Goal: Information Seeking & Learning: Learn about a topic

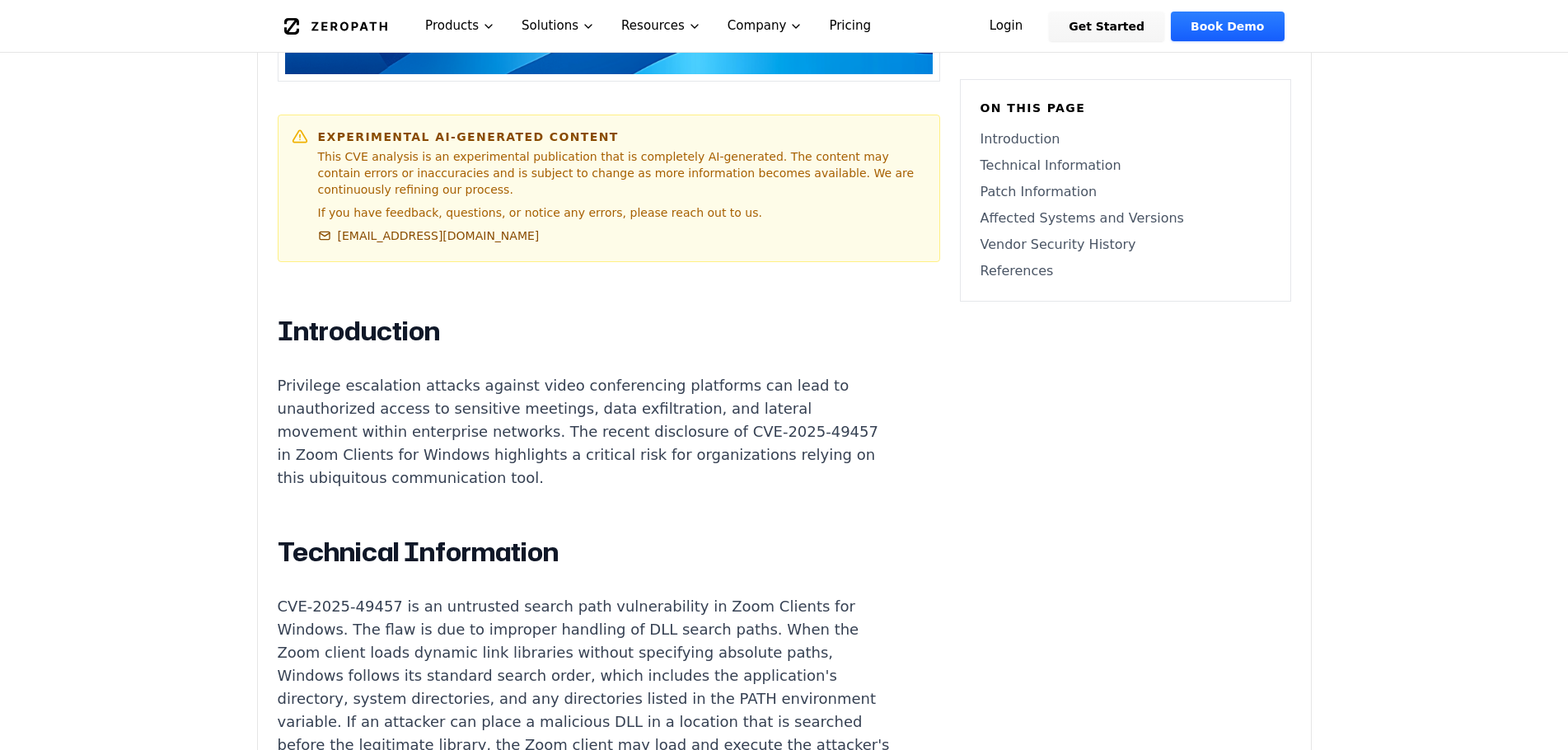
scroll to position [907, 0]
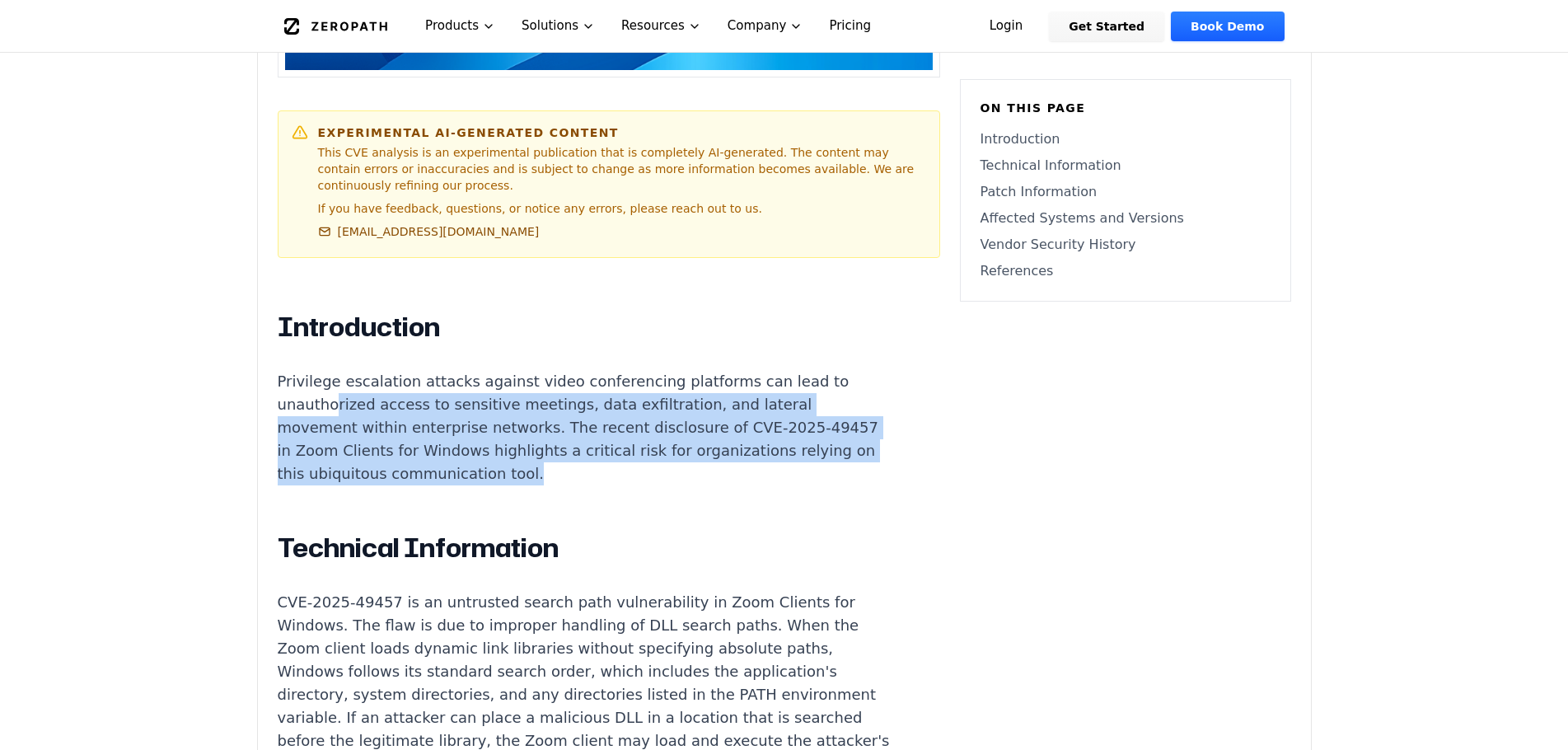
drag, startPoint x: 330, startPoint y: 365, endPoint x: 758, endPoint y: 428, distance: 432.6
click at [758, 428] on p "Privilege escalation attacks against video conferencing platforms can lead to u…" at bounding box center [584, 427] width 613 height 115
click at [656, 422] on p "Privilege escalation attacks against video conferencing platforms can lead to u…" at bounding box center [584, 427] width 613 height 115
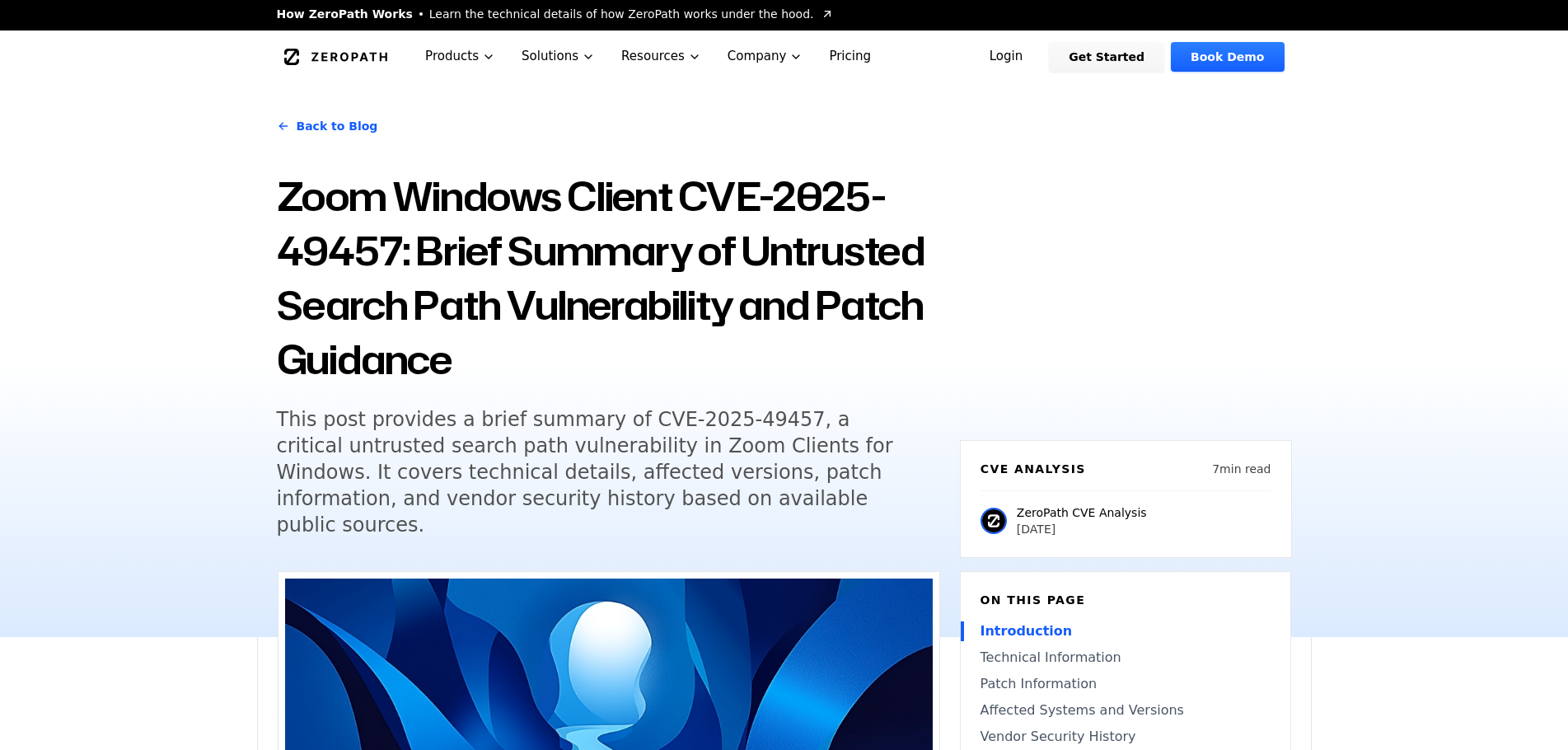
scroll to position [0, 0]
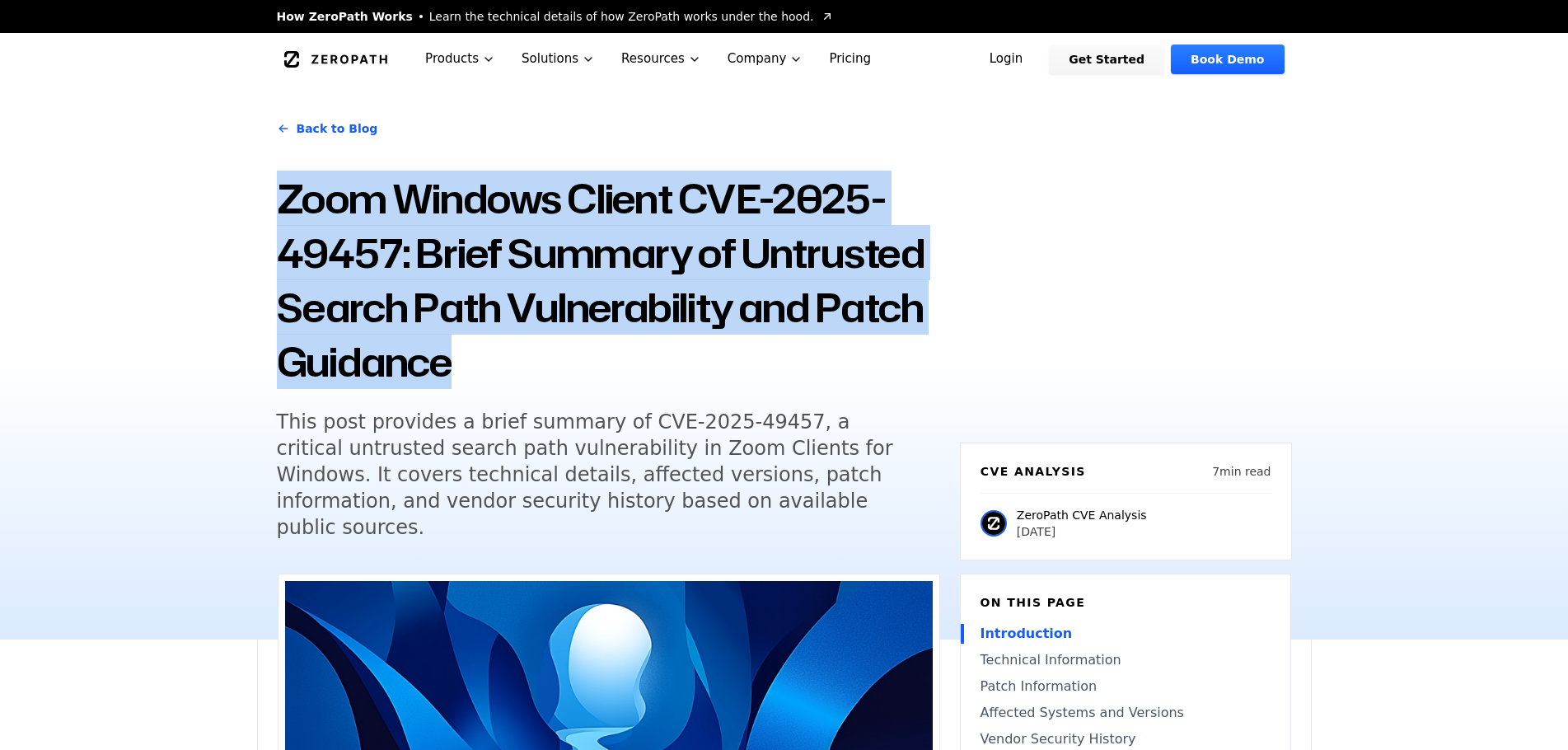
drag, startPoint x: 460, startPoint y: 374, endPoint x: 244, endPoint y: 178, distance: 291.7
click at [244, 178] on div "Back to Blog Zoom Windows Client CVE-2025-49457: Brief Summary of Untrusted Sea…" at bounding box center [784, 362] width 1568 height 554
copy h1 "Zoom Windows Client CVE-2025-49457: Brief Summary of Untrusted Search Path Vuln…"
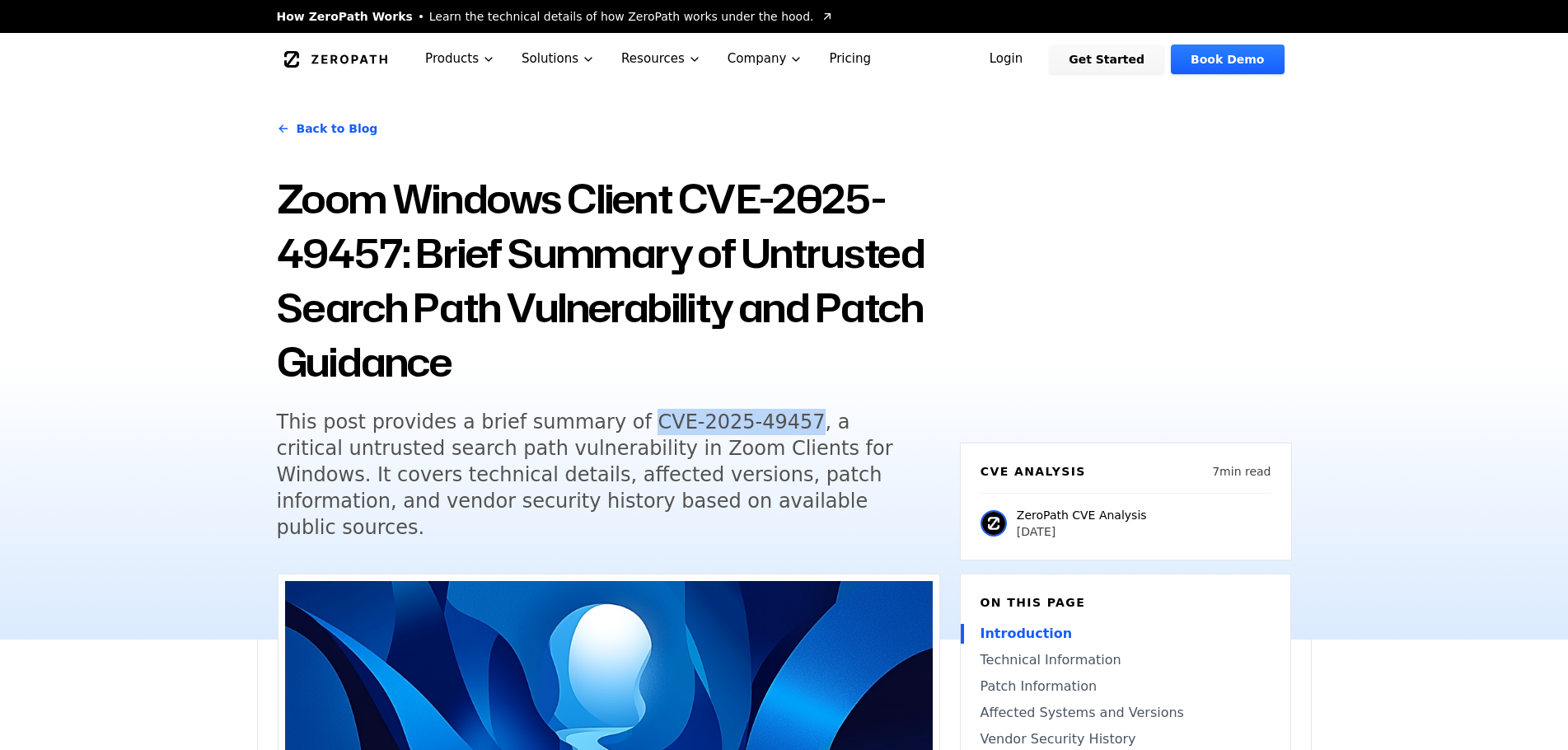
drag, startPoint x: 756, startPoint y: 423, endPoint x: 615, endPoint y: 428, distance: 141.1
click at [615, 428] on h5 "This post provides a brief summary of CVE-2025-49457, a critical untrusted sear…" at bounding box center [593, 474] width 633 height 131
copy h5 "CVE-2025-49457"
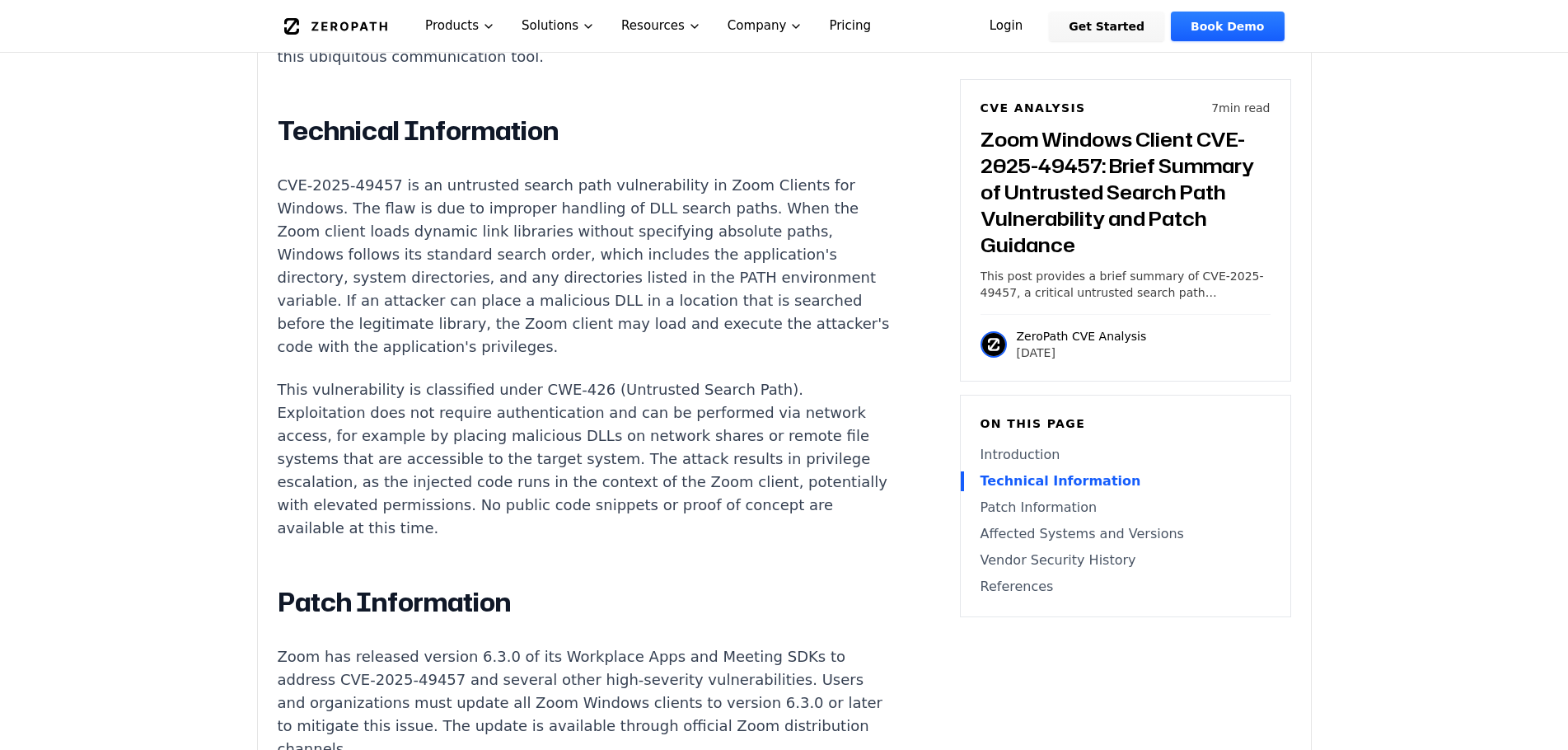
scroll to position [1071, 0]
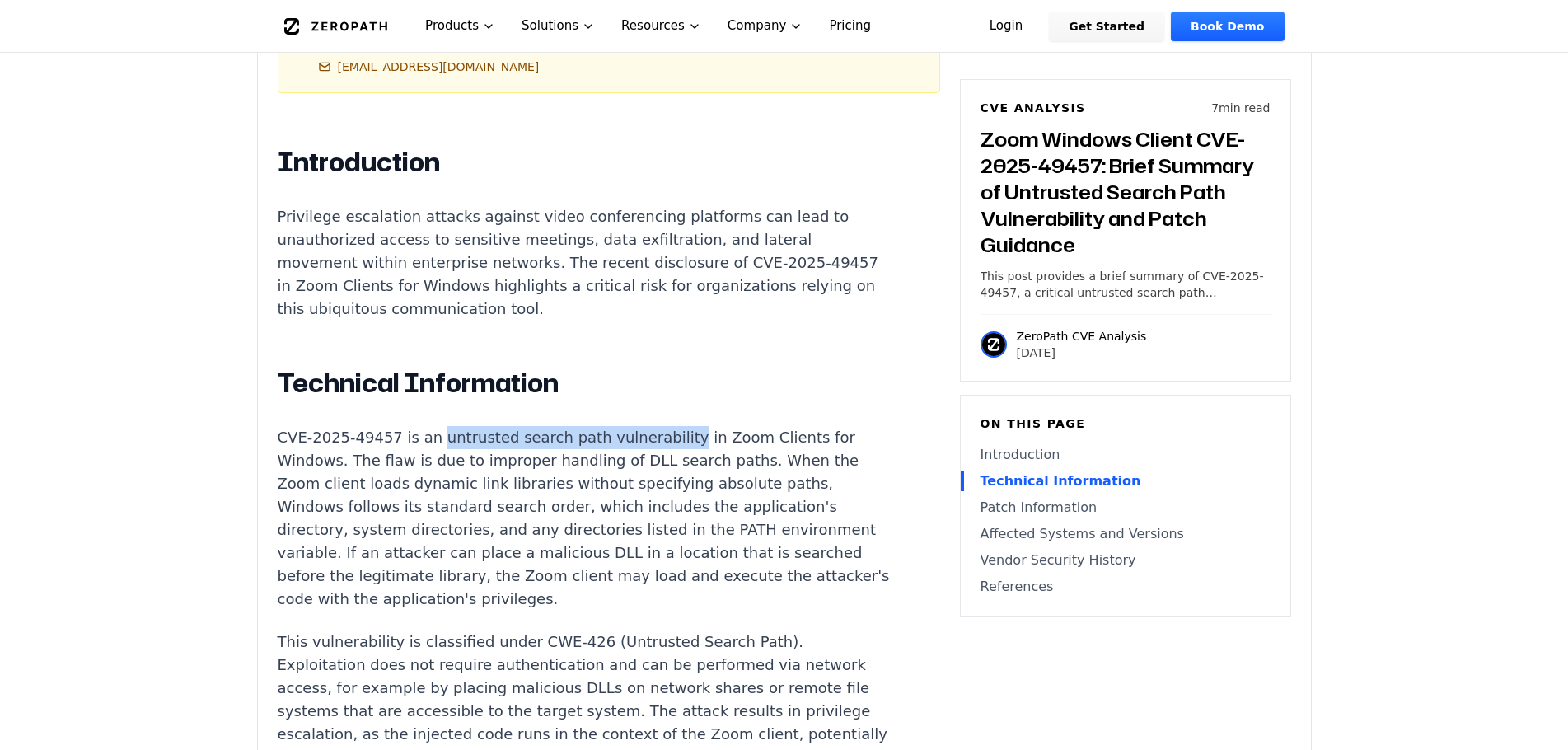
drag, startPoint x: 651, startPoint y: 392, endPoint x: 423, endPoint y: 399, distance: 228.1
click at [423, 426] on p "CVE-2025-49457 is an untrusted search path vulnerability in Zoom Clients for Wi…" at bounding box center [584, 518] width 613 height 185
copy p "untrusted search path vulnerability"
click at [350, 426] on p "CVE-2025-49457 is an untrusted search path vulnerability in Zoom Clients for Wi…" at bounding box center [584, 518] width 613 height 185
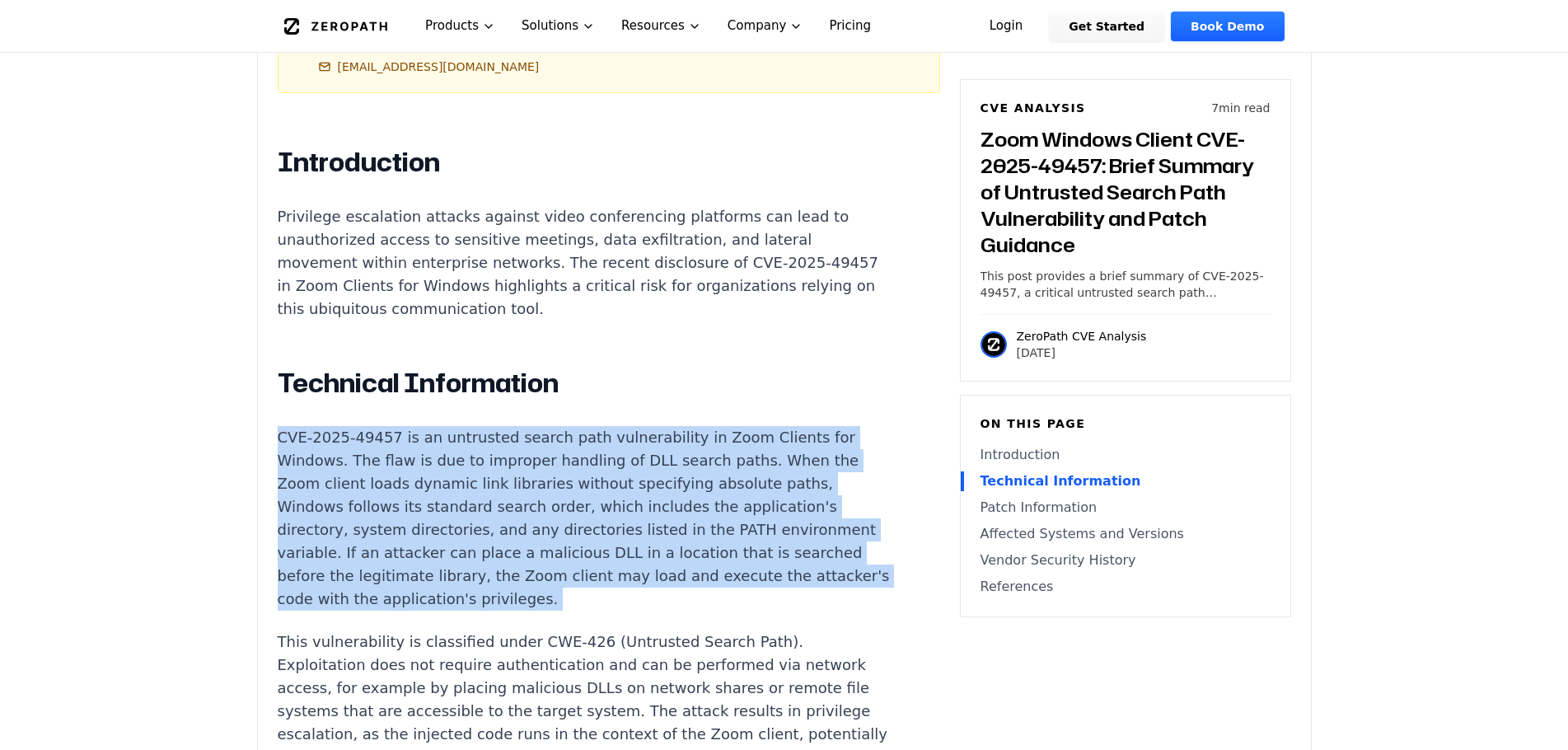
click at [350, 426] on p "CVE-2025-49457 is an untrusted search path vulnerability in Zoom Clients for Wi…" at bounding box center [584, 518] width 613 height 185
click at [376, 426] on p "CVE-2025-49457 is an untrusted search path vulnerability in Zoom Clients for Wi…" at bounding box center [584, 518] width 613 height 185
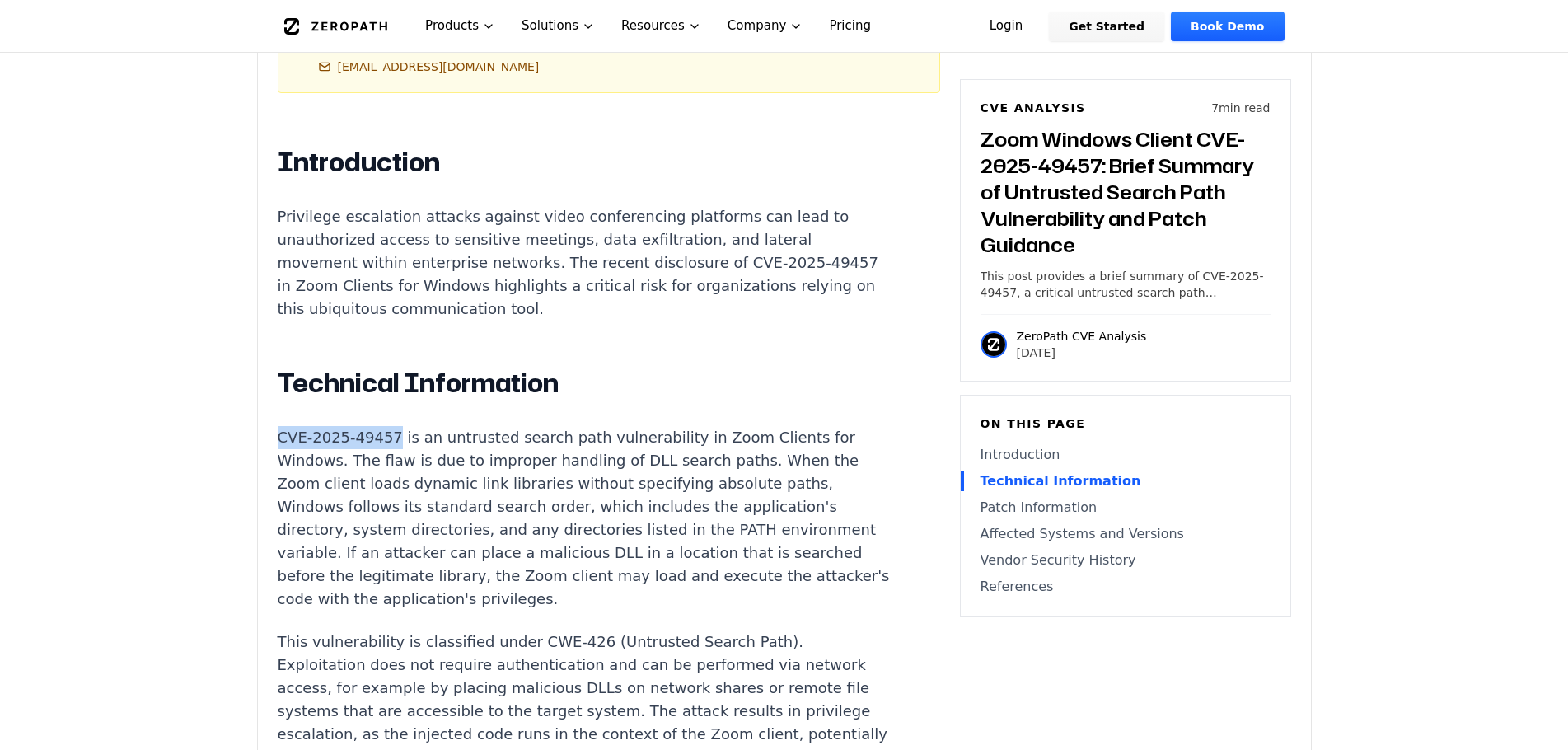
drag, startPoint x: 385, startPoint y: 394, endPoint x: 281, endPoint y: 393, distance: 104.0
click at [281, 426] on p "CVE-2025-49457 is an untrusted search path vulnerability in Zoom Clients for Wi…" at bounding box center [584, 518] width 613 height 185
copy p "CVE-2025-49457"
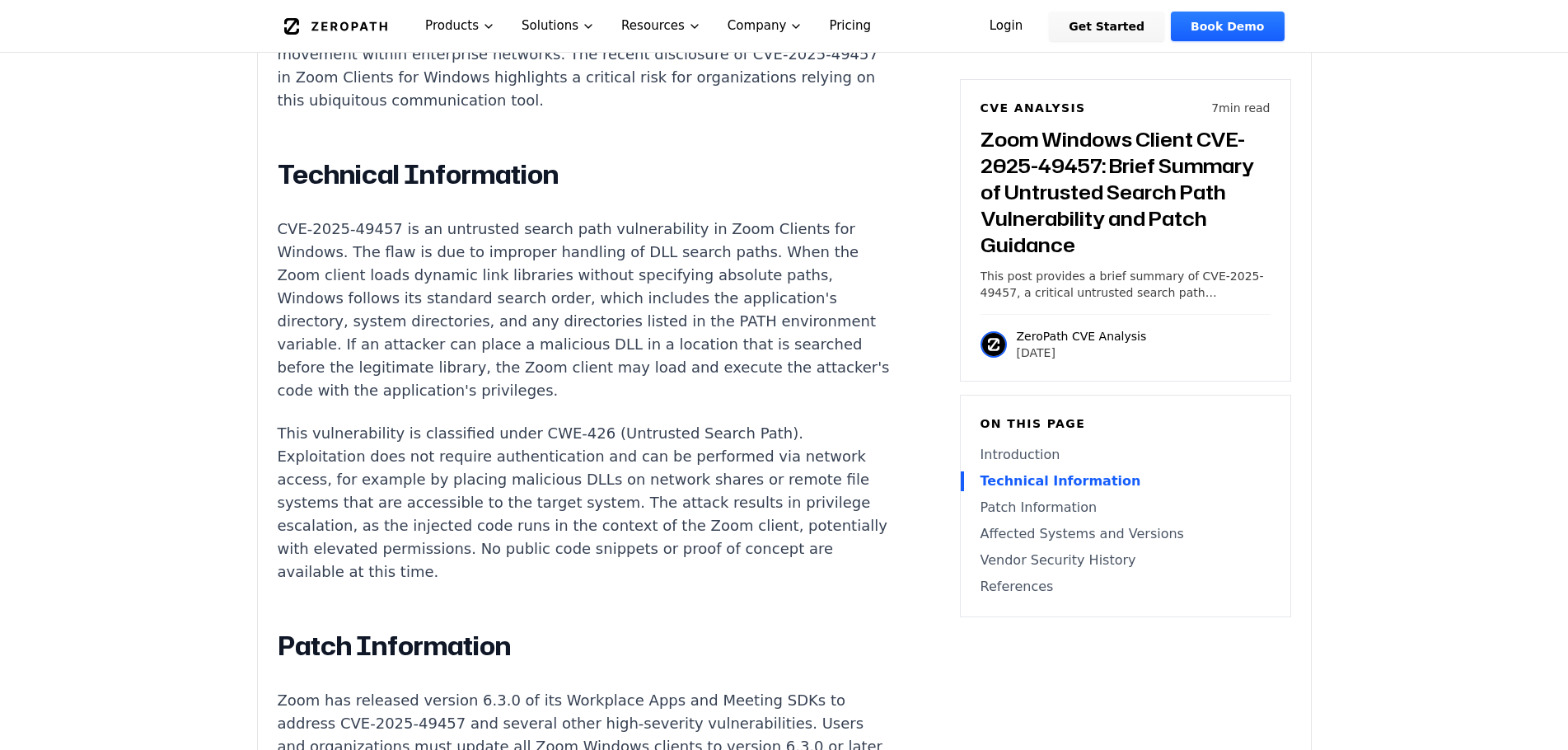
scroll to position [1281, 0]
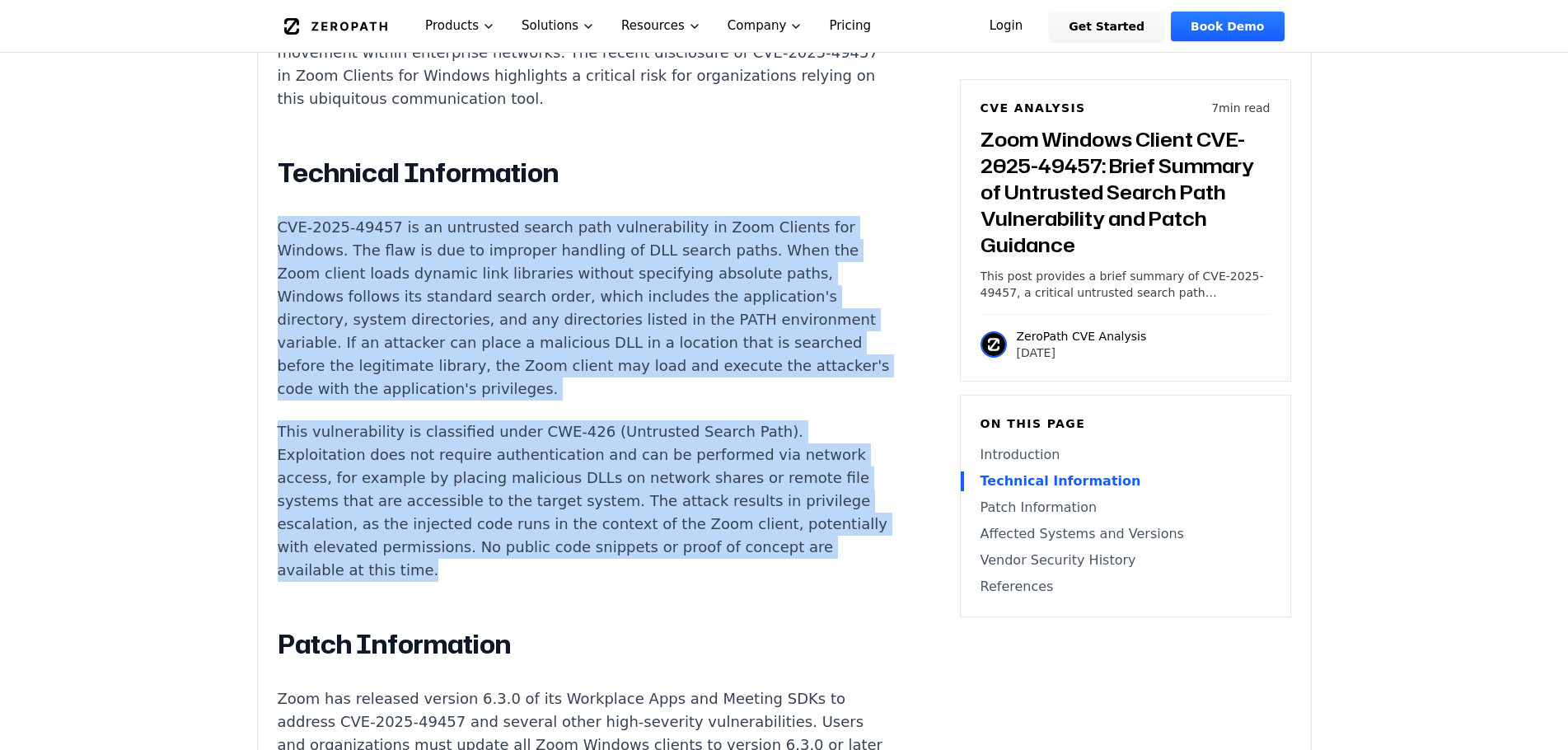
drag, startPoint x: 510, startPoint y: 523, endPoint x: 233, endPoint y: 190, distance: 433.1
copy div "CVE-2025-49457 is an untrusted search path vulnerability in Zoom Clients for Wi…"
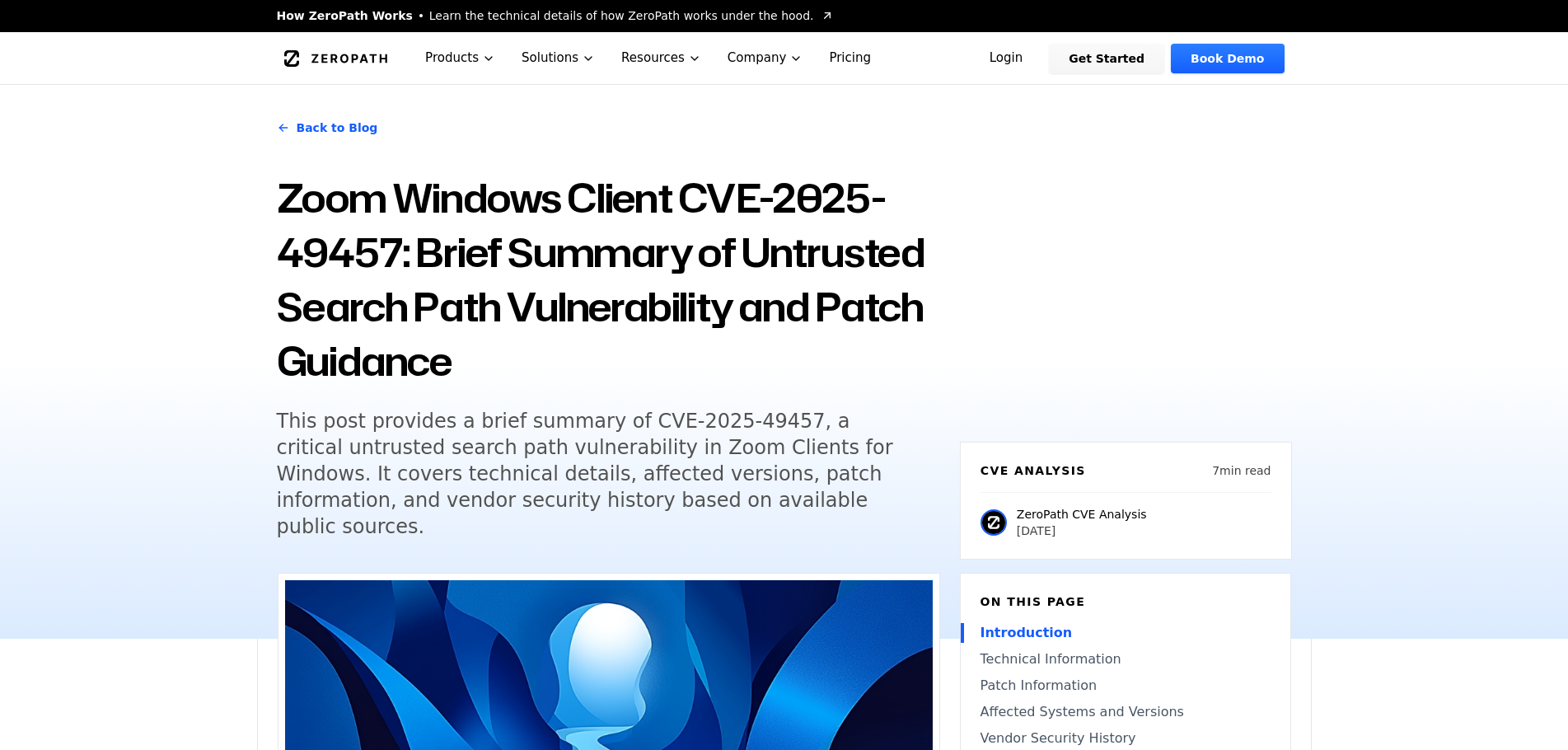
scroll to position [0, 0]
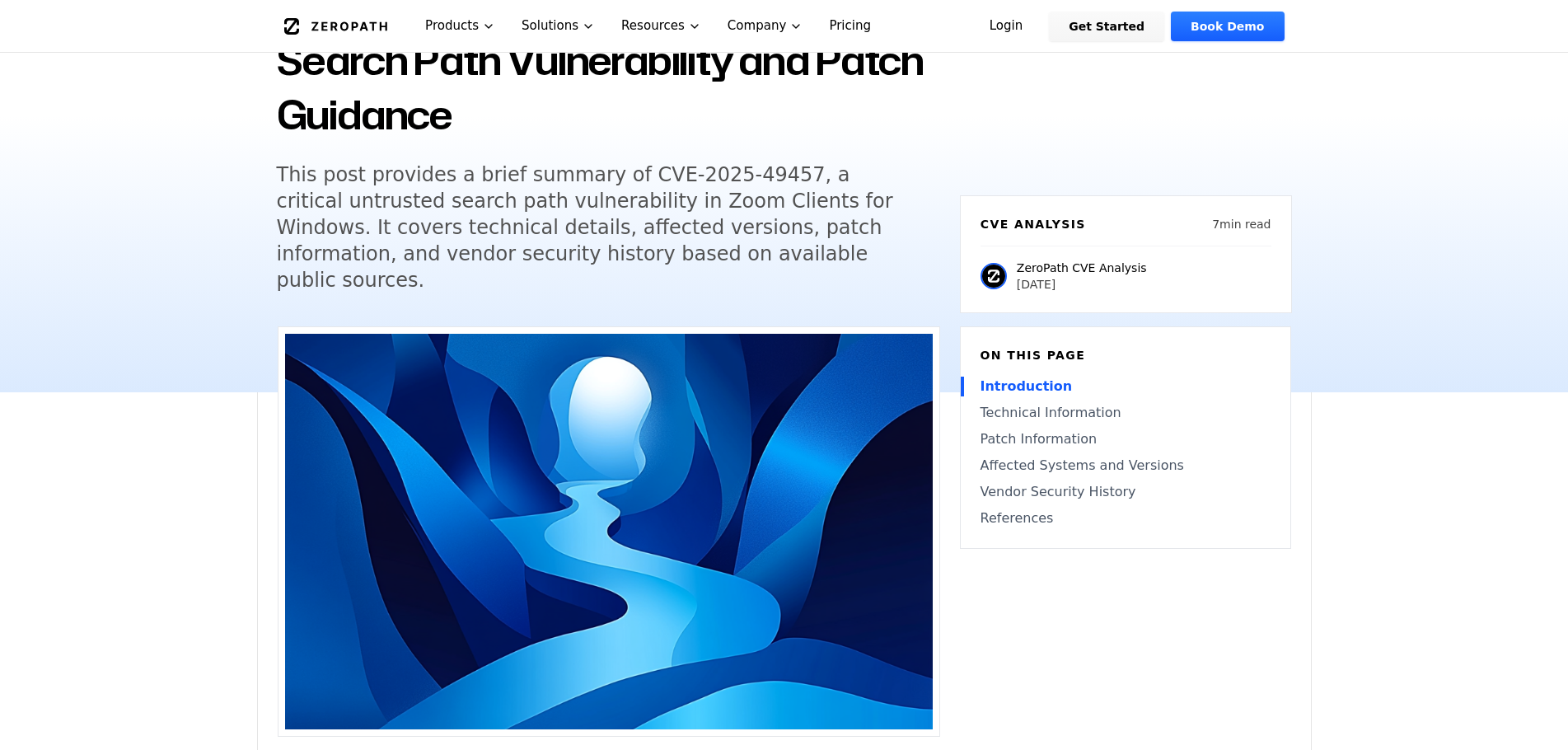
click at [1011, 403] on link "Technical Information" at bounding box center [1126, 412] width 290 height 20
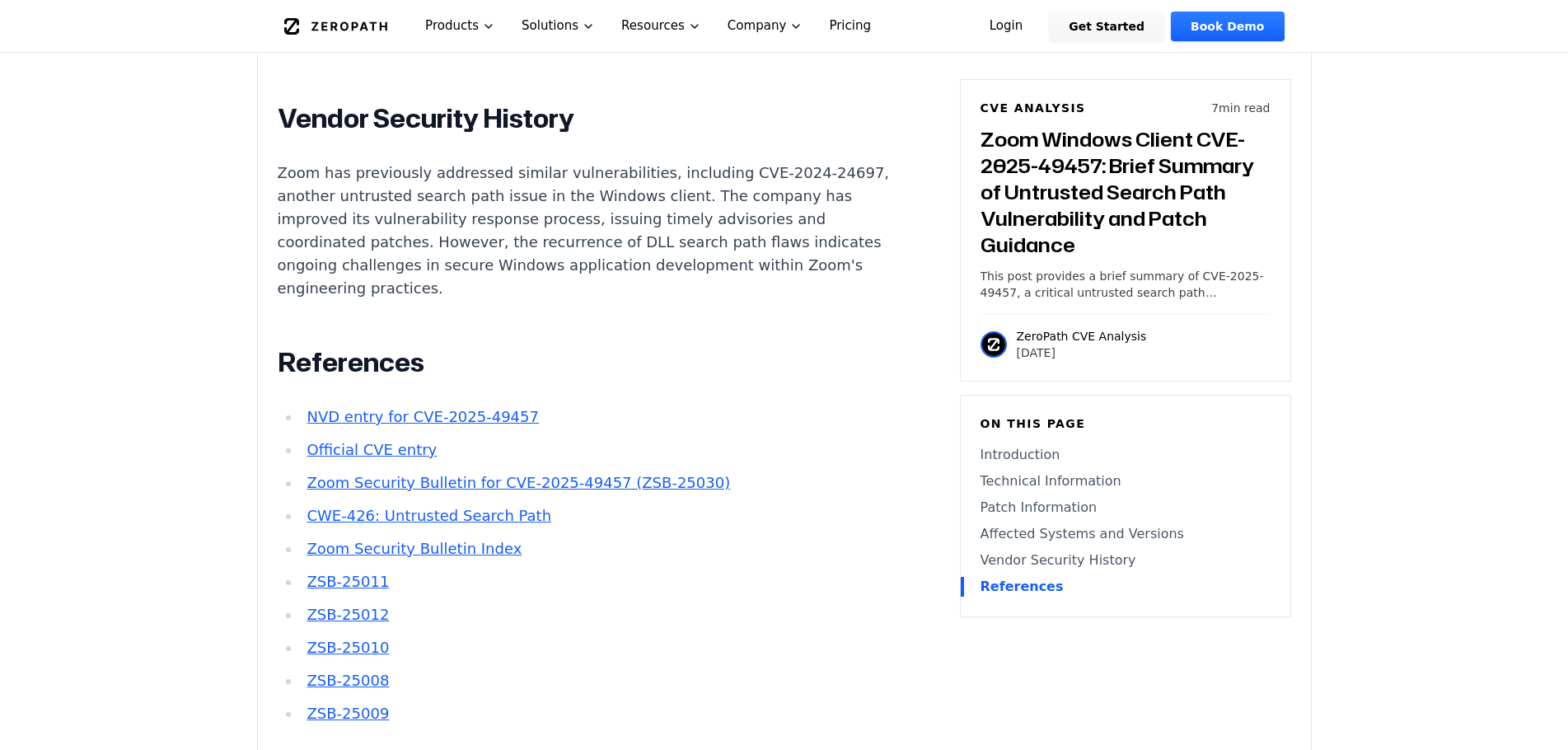
scroll to position [2465, 0]
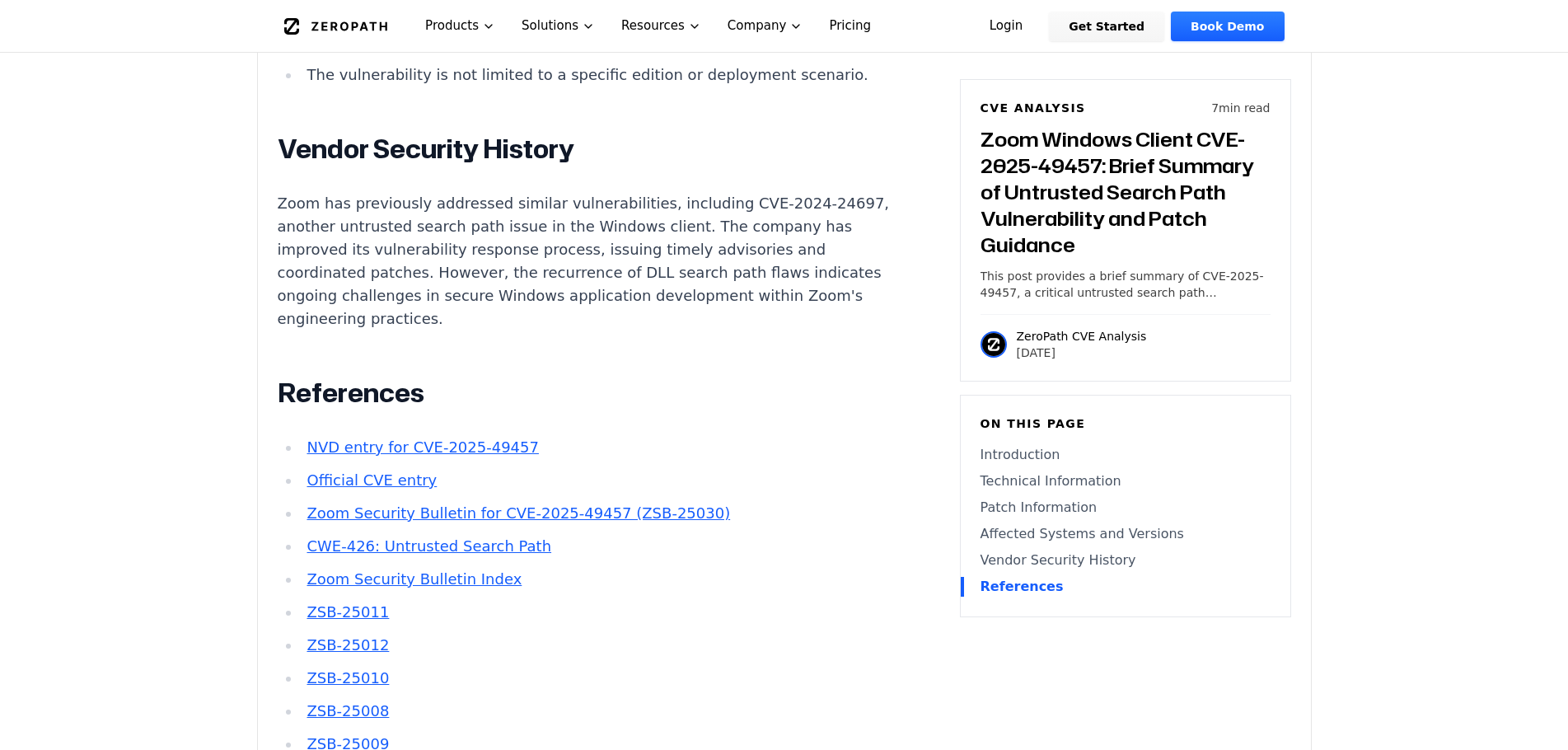
click at [414, 438] on link "NVD entry for CVE-2025-49457" at bounding box center [423, 447] width 232 height 17
